Goal: Task Accomplishment & Management: Manage account settings

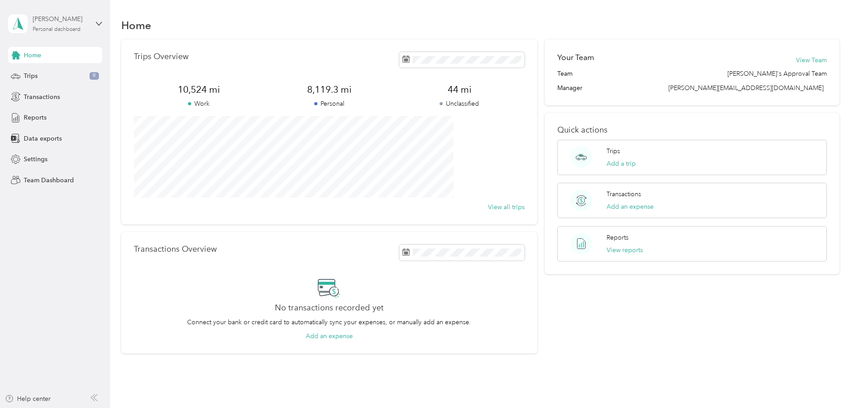
click at [59, 30] on div "Personal dashboard" at bounding box center [57, 29] width 48 height 5
click at [51, 71] on div "Team dashboard" at bounding box center [40, 69] width 48 height 9
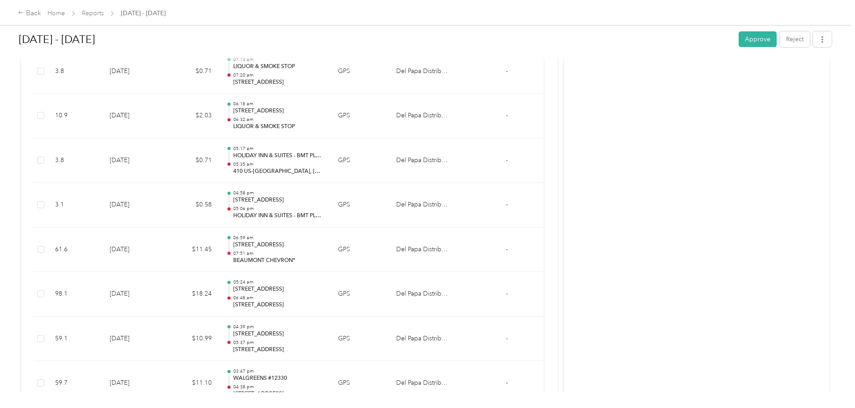
scroll to position [1608, 0]
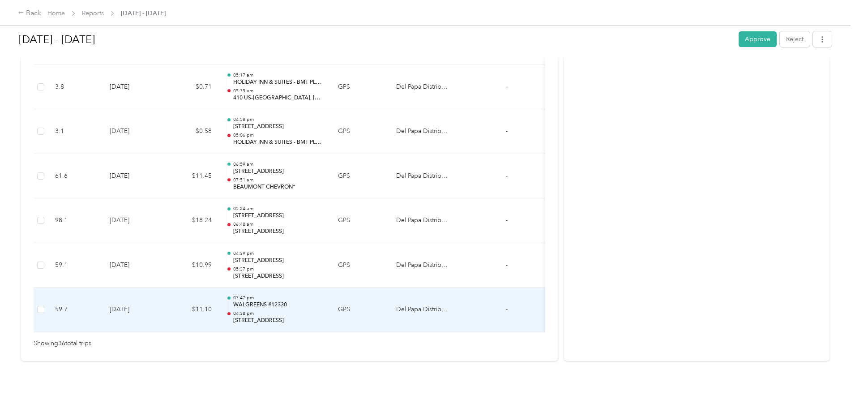
click at [324, 301] on p "WALGREENS #12330" at bounding box center [278, 305] width 90 height 8
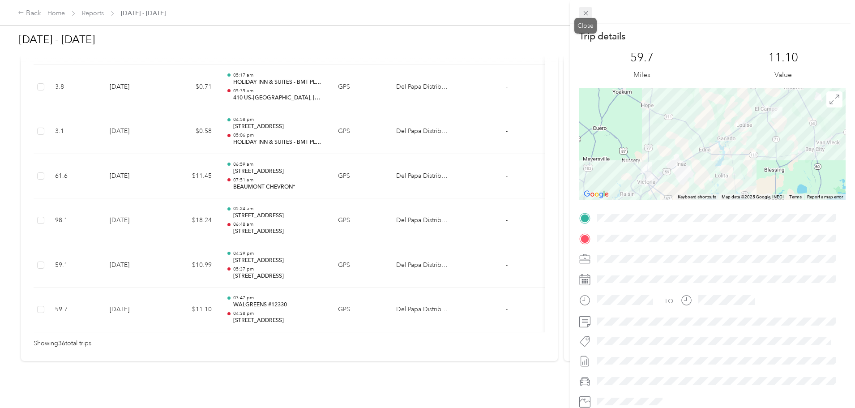
click at [585, 14] on icon at bounding box center [586, 13] width 8 height 8
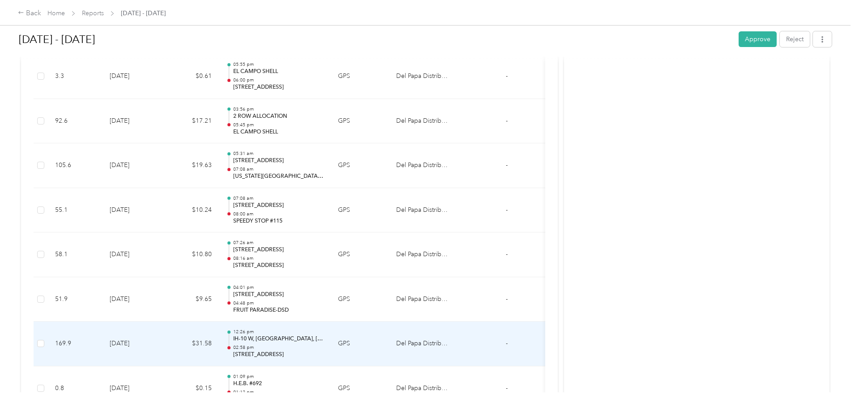
scroll to position [981, 0]
click at [324, 342] on p "[STREET_ADDRESS]" at bounding box center [278, 339] width 90 height 8
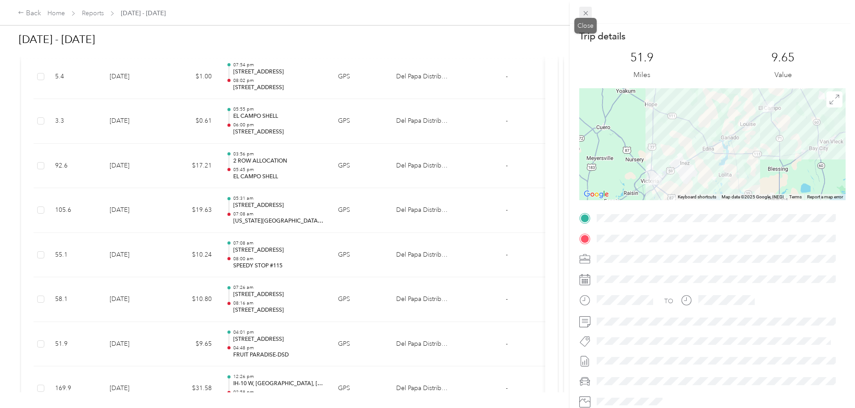
click at [586, 15] on icon at bounding box center [586, 13] width 8 height 8
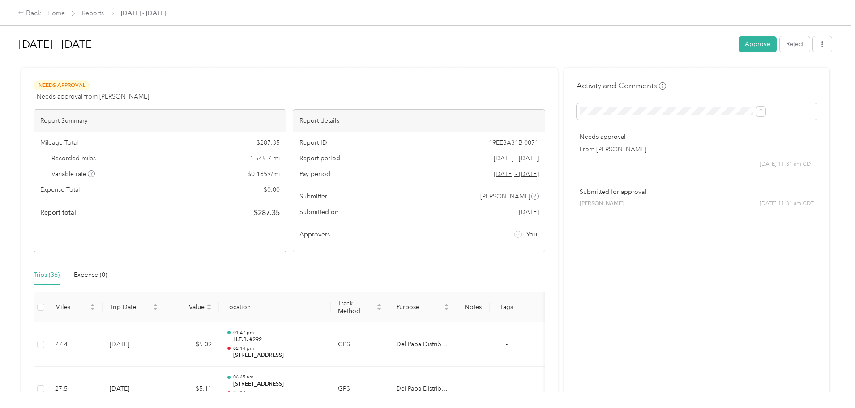
scroll to position [0, 0]
click at [738, 43] on button "Approve" at bounding box center [757, 45] width 38 height 16
